Goal: Information Seeking & Learning: Learn about a topic

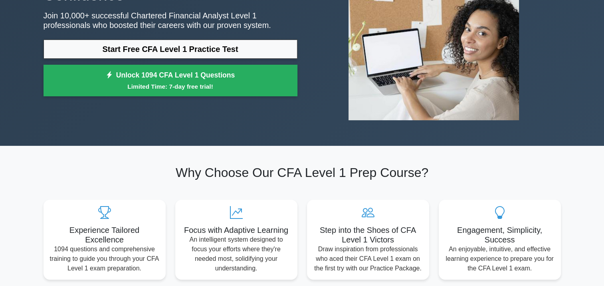
scroll to position [107, 0]
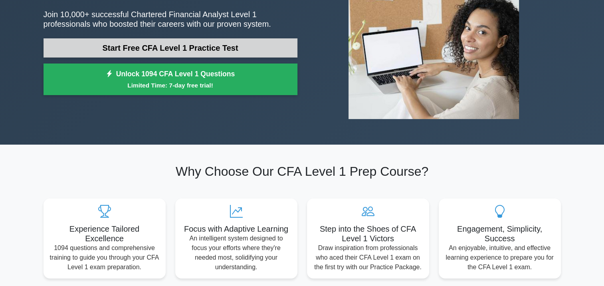
click at [271, 51] on link "Start Free CFA Level 1 Practice Test" at bounding box center [171, 47] width 254 height 19
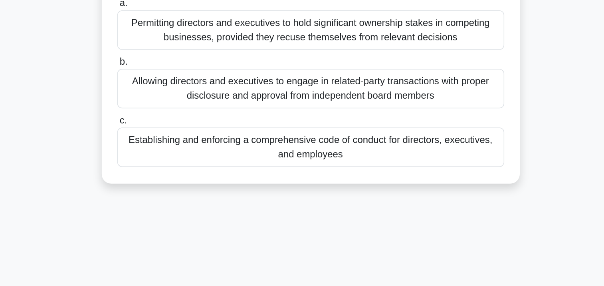
click at [292, 156] on div "Allowing directors and executives to engage in related-party transactions with …" at bounding box center [302, 154] width 259 height 26
click at [173, 139] on input "b. Allowing directors and executives to engage in related-party transactions wi…" at bounding box center [173, 135] width 0 height 5
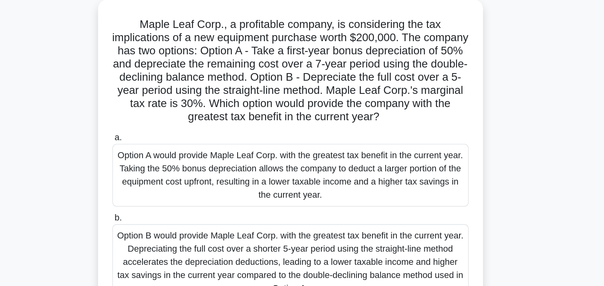
scroll to position [3, 0]
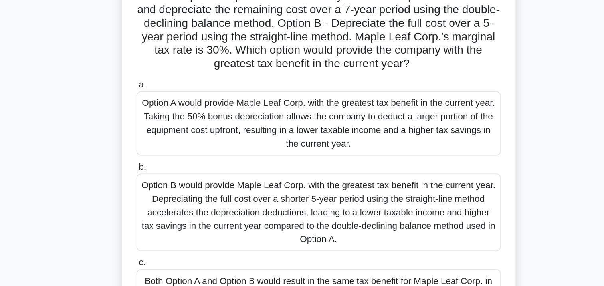
click at [321, 180] on div "Option A would provide Maple Leaf Corp. with the greatest tax benefit in the cu…" at bounding box center [302, 169] width 259 height 46
click at [173, 144] on input "a. Option A would provide Maple Leaf Corp. with the greatest tax benefit in the…" at bounding box center [173, 141] width 0 height 5
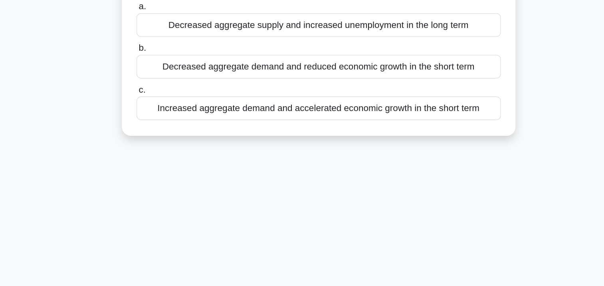
scroll to position [0, 0]
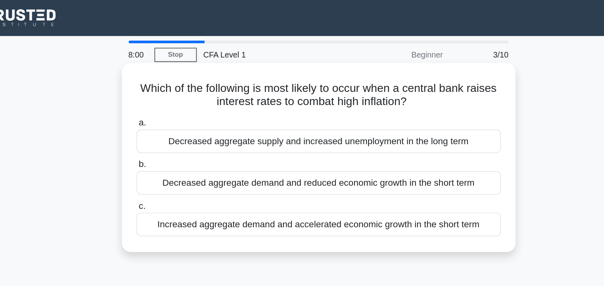
click at [323, 132] on div "Decreased aggregate demand and reduced economic growth in the short term" at bounding box center [302, 129] width 259 height 17
click at [173, 119] on input "b. Decreased aggregate demand and reduced economic growth in the short term" at bounding box center [173, 116] width 0 height 5
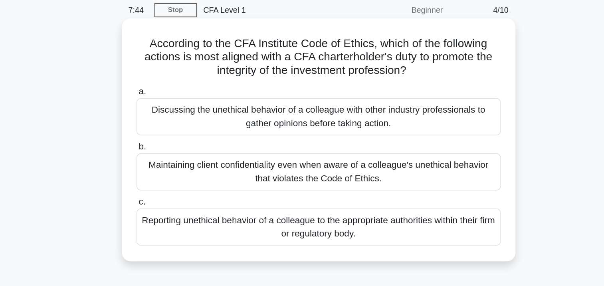
click at [285, 188] on div "Reporting unethical behavior of a colleague to the appropriate authorities with…" at bounding box center [302, 193] width 259 height 26
click at [173, 178] on input "c. Reporting unethical behavior of a colleague to the appropriate authorities w…" at bounding box center [173, 174] width 0 height 5
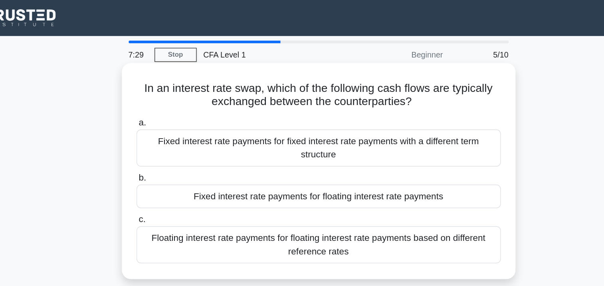
click at [256, 137] on div "Fixed interest rate payments for floating interest rate payments" at bounding box center [302, 139] width 259 height 17
click at [173, 129] on input "b. Fixed interest rate payments for floating interest rate payments" at bounding box center [173, 126] width 0 height 5
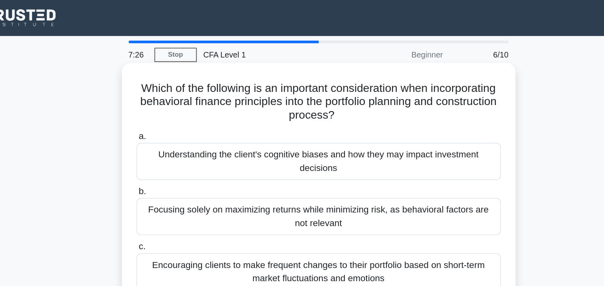
click at [246, 63] on h5 "Which of the following is an important consideration when incorporating behavio…" at bounding box center [302, 72] width 260 height 30
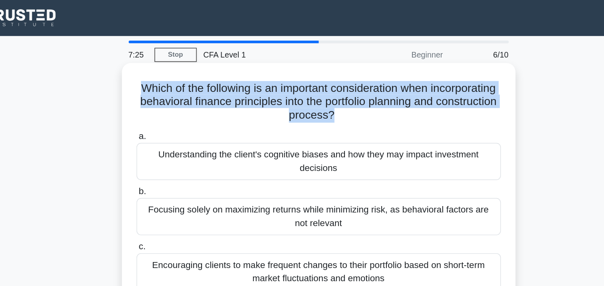
click at [246, 63] on h5 "Which of the following is an important consideration when incorporating behavio…" at bounding box center [302, 72] width 260 height 30
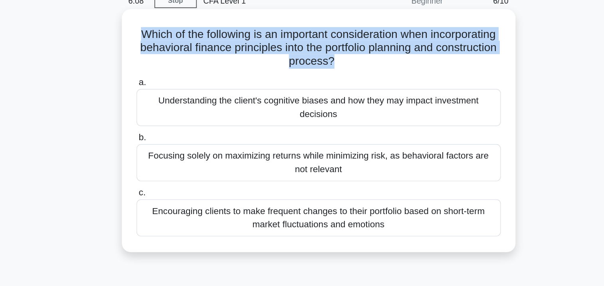
click at [333, 62] on h5 "Which of the following is an important consideration when incorporating behavio…" at bounding box center [302, 72] width 260 height 30
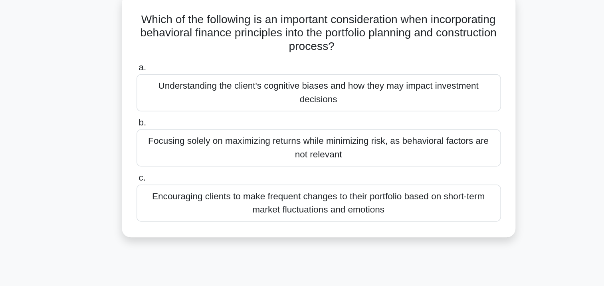
click at [328, 117] on div "Understanding the client's cognitive biases and how they may impact investment …" at bounding box center [302, 114] width 259 height 26
click at [173, 99] on input "a. Understanding the client's cognitive biases and how they may impact investme…" at bounding box center [173, 96] width 0 height 5
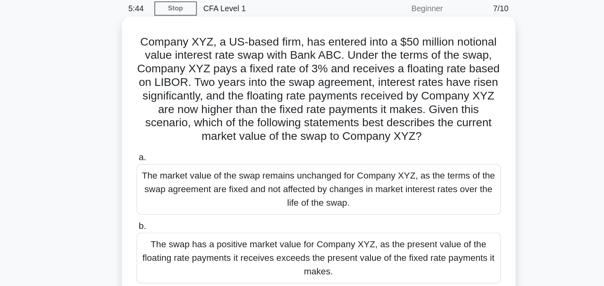
click at [276, 94] on h5 "Company XYZ, a US-based firm, has entered into a $50 million notional value int…" at bounding box center [302, 95] width 260 height 77
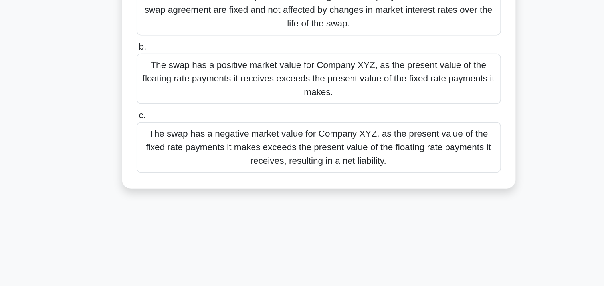
scroll to position [78, 0]
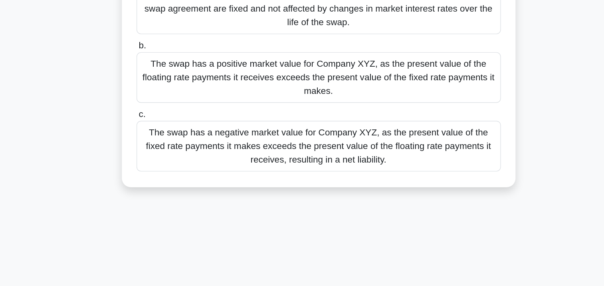
click at [319, 189] on div "The swap has a negative market value for Company XYZ, as the present value of t…" at bounding box center [302, 186] width 259 height 36
click at [173, 166] on input "c. The swap has a negative market value for Company XYZ, as the present value o…" at bounding box center [173, 163] width 0 height 5
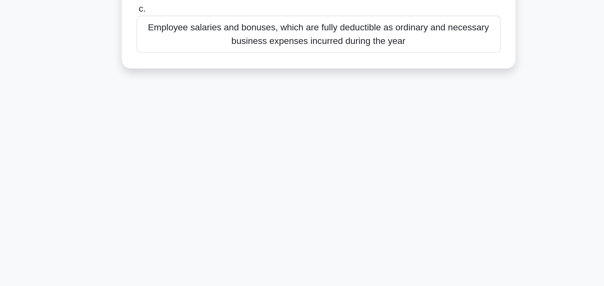
scroll to position [0, 0]
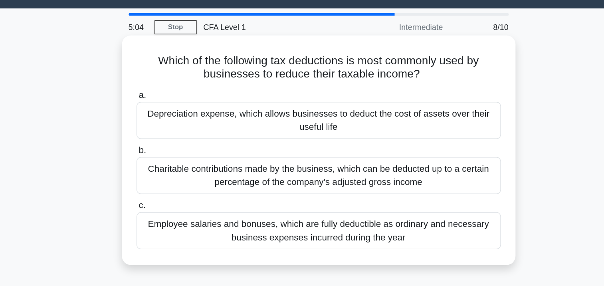
click at [328, 113] on div "Depreciation expense, which allows businesses to deduct the cost of assets over…" at bounding box center [302, 105] width 259 height 26
click at [173, 90] on input "a. Depreciation expense, which allows businesses to deduct the cost of assets o…" at bounding box center [173, 87] width 0 height 5
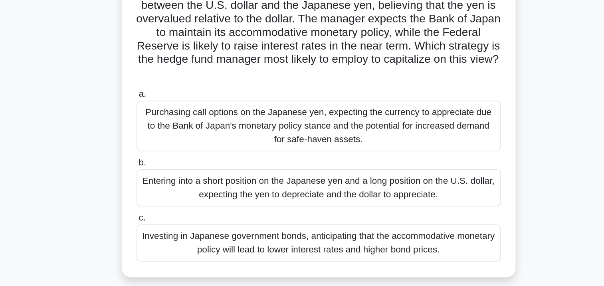
click at [277, 208] on div "Entering into a short position on the Japanese yen and a long position on the U…" at bounding box center [302, 211] width 259 height 26
click at [173, 196] on input "b. Entering into a short position on the Japanese yen and a long position on th…" at bounding box center [173, 193] width 0 height 5
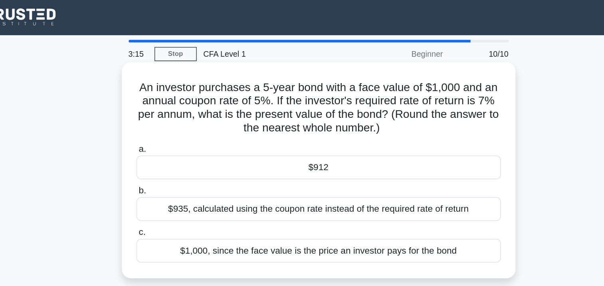
click at [279, 149] on div "$935, calculated using the coupon rate instead of the required rate of return" at bounding box center [302, 149] width 259 height 17
click at [173, 139] on input "b. $935, calculated using the coupon rate instead of the required rate of return" at bounding box center [173, 135] width 0 height 5
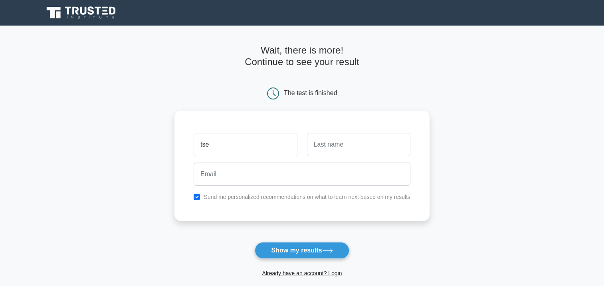
type input "tse"
type input "Enkhtur"
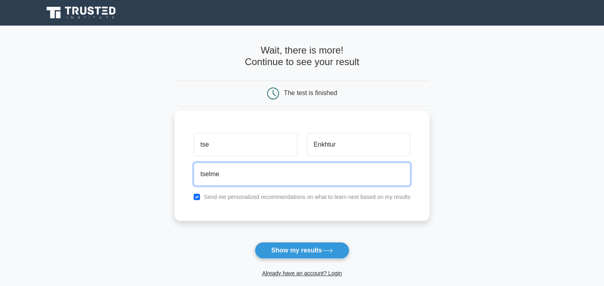
type input "[EMAIL_ADDRESS][DOMAIN_NAME]"
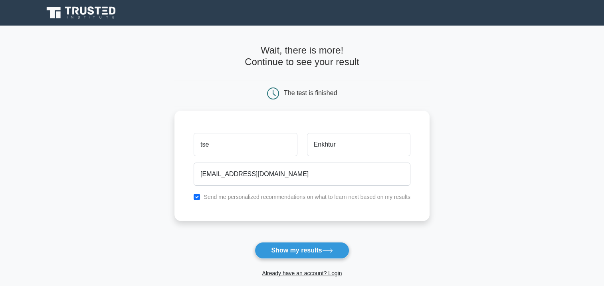
click at [249, 205] on div "[PERSON_NAME] [EMAIL_ADDRESS][DOMAIN_NAME] Send me personalized recommendations…" at bounding box center [301, 166] width 255 height 110
click at [236, 198] on label "Send me personalized recommendations on what to learn next based on my results" at bounding box center [307, 197] width 207 height 6
click at [199, 196] on input "checkbox" at bounding box center [197, 197] width 6 height 6
checkbox input "false"
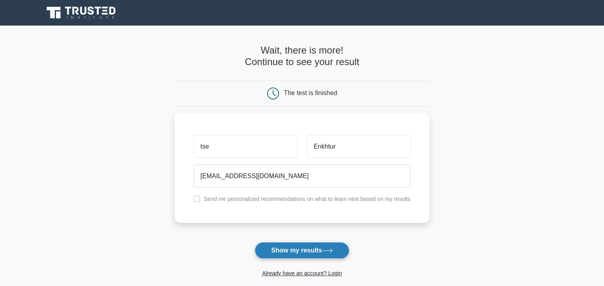
click at [317, 251] on button "Show my results" at bounding box center [302, 250] width 94 height 17
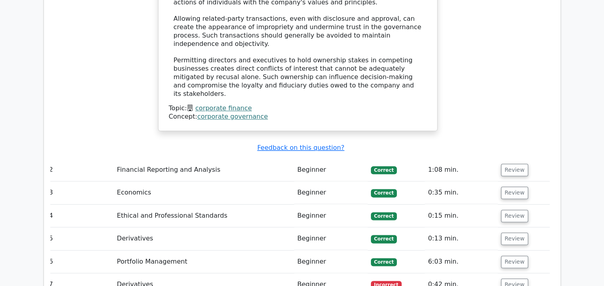
scroll to position [1030, 0]
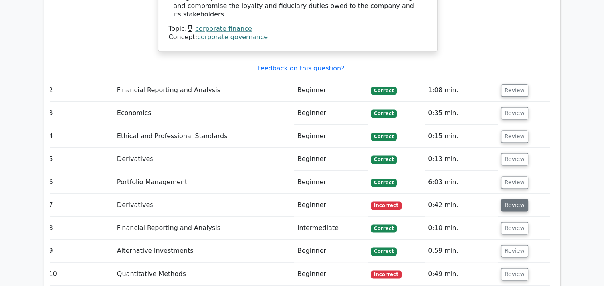
drag, startPoint x: 505, startPoint y: 133, endPoint x: 507, endPoint y: 142, distance: 9.1
click at [507, 194] on td "Review" at bounding box center [524, 205] width 52 height 23
click at [507, 199] on button "Review" at bounding box center [514, 205] width 27 height 12
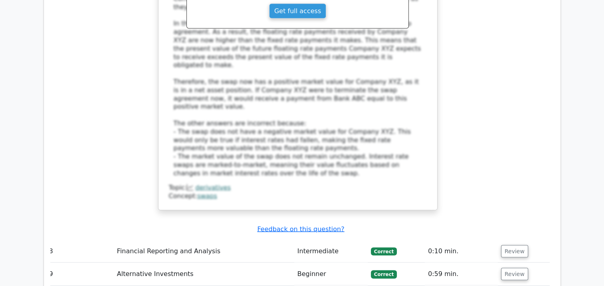
scroll to position [1553, 0]
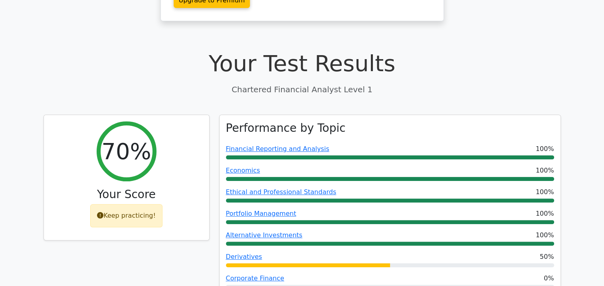
scroll to position [0, 0]
